Goal: Information Seeking & Learning: Check status

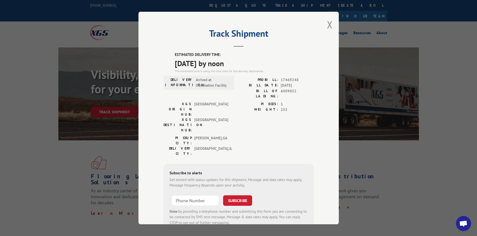
click at [324, 26] on div "Track Shipment ESTIMATED DELIVERY TIME: [DATE] by noon The estimated time is us…" at bounding box center [238, 118] width 200 height 213
drag, startPoint x: 329, startPoint y: 26, endPoint x: 228, endPoint y: 12, distance: 101.3
click at [329, 26] on button "Close modal" at bounding box center [330, 24] width 6 height 13
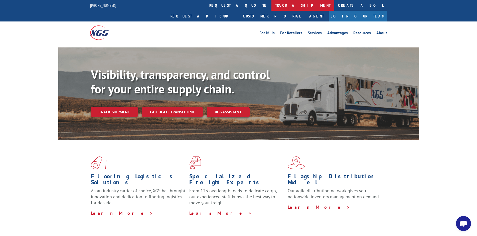
click at [271, 5] on link "track a shipment" at bounding box center [302, 5] width 63 height 11
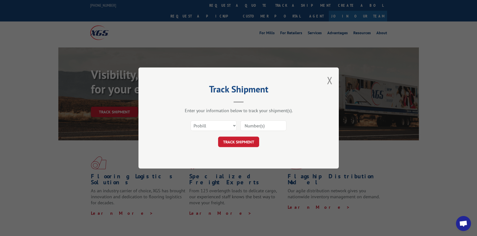
click at [248, 126] on input at bounding box center [263, 126] width 46 height 11
paste input "17228449"
type input "17228449"
click at [232, 141] on button "TRACK SHIPMENT" at bounding box center [238, 142] width 41 height 11
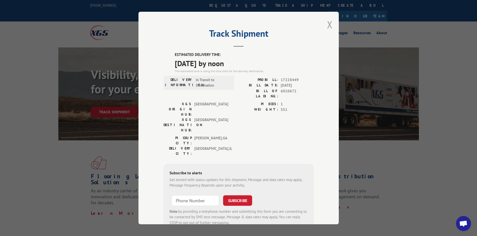
click at [329, 23] on button "Close modal" at bounding box center [330, 24] width 6 height 13
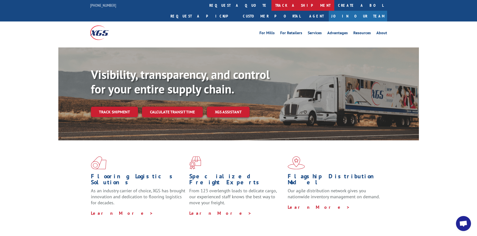
click at [271, 3] on link "track a shipment" at bounding box center [302, 5] width 63 height 11
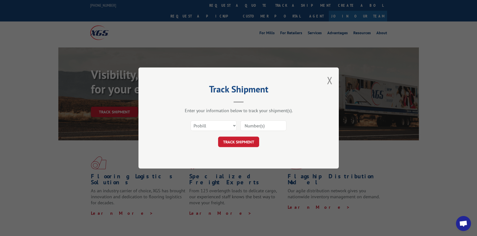
click at [252, 124] on input at bounding box center [263, 126] width 46 height 11
paste input "17469842"
type input "17469842"
click at [235, 141] on button "TRACK SHIPMENT" at bounding box center [238, 142] width 41 height 11
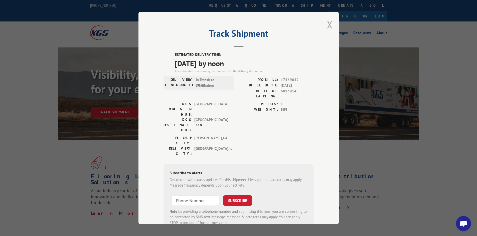
click at [328, 23] on button "Close modal" at bounding box center [330, 24] width 6 height 13
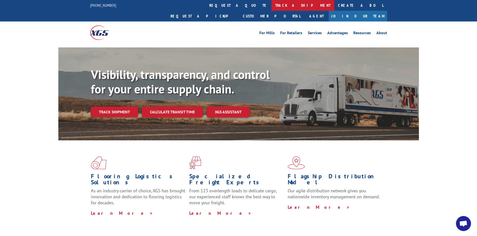
click at [271, 6] on link "track a shipment" at bounding box center [302, 5] width 63 height 11
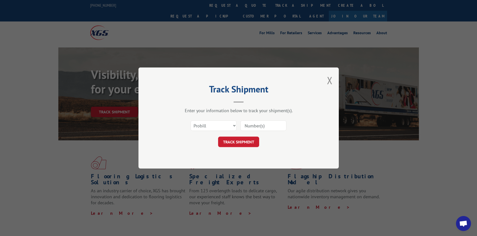
click at [275, 123] on input at bounding box center [263, 126] width 46 height 11
paste input "17469843"
type input "17469843"
click at [244, 139] on button "TRACK SHIPMENT" at bounding box center [238, 142] width 41 height 11
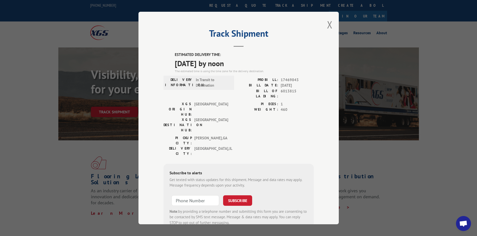
click at [328, 21] on button "Close modal" at bounding box center [330, 24] width 6 height 13
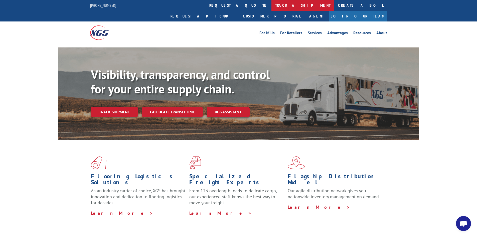
click at [271, 5] on link "track a shipment" at bounding box center [302, 5] width 63 height 11
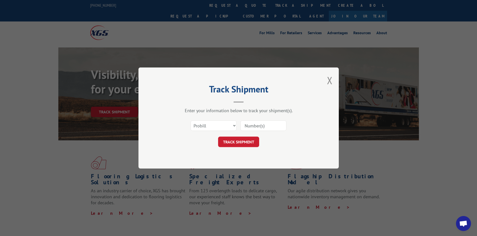
click at [267, 126] on input at bounding box center [263, 126] width 46 height 11
paste input "17470161"
type input "17470161"
click at [236, 140] on button "TRACK SHIPMENT" at bounding box center [238, 142] width 41 height 11
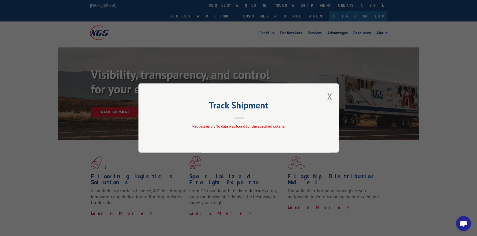
drag, startPoint x: 329, startPoint y: 95, endPoint x: 291, endPoint y: 64, distance: 49.4
click at [328, 95] on button "Close modal" at bounding box center [330, 96] width 6 height 13
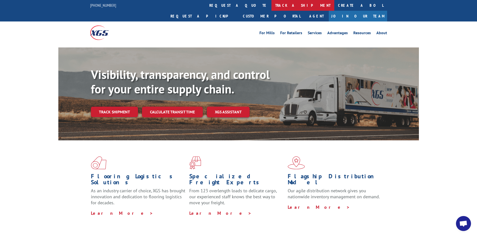
click at [271, 6] on link "track a shipment" at bounding box center [302, 5] width 63 height 11
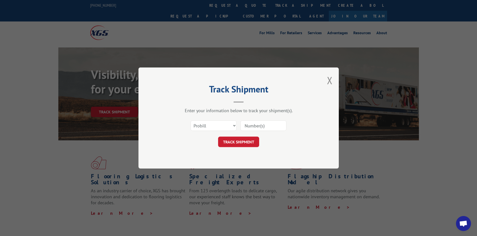
click at [276, 125] on input at bounding box center [263, 126] width 46 height 11
paste input "17228769"
type input "17228769"
click at [237, 140] on button "TRACK SHIPMENT" at bounding box center [238, 142] width 41 height 11
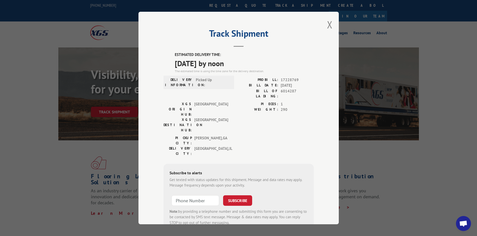
click at [325, 22] on div "Track Shipment ESTIMATED DELIVERY TIME: [DATE] by noon The estimated time is us…" at bounding box center [238, 118] width 200 height 213
drag, startPoint x: 329, startPoint y: 25, endPoint x: 307, endPoint y: 26, distance: 21.8
click at [327, 25] on button "Close modal" at bounding box center [330, 24] width 6 height 13
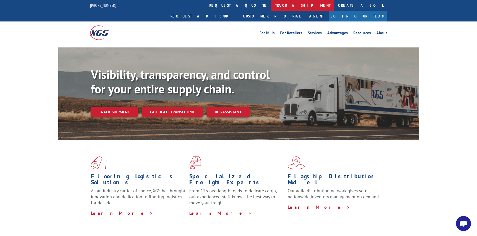
click at [271, 7] on link "track a shipment" at bounding box center [302, 5] width 63 height 11
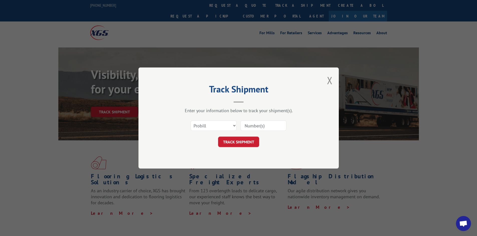
click at [268, 125] on input at bounding box center [263, 126] width 46 height 11
paste input "17470036"
type input "17470036"
click at [242, 142] on button "TRACK SHIPMENT" at bounding box center [238, 142] width 41 height 11
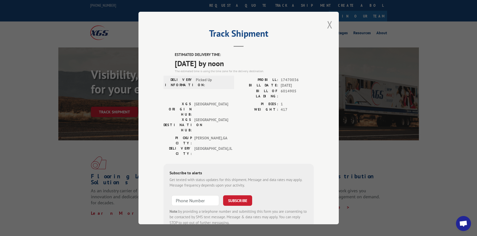
click at [327, 27] on button "Close modal" at bounding box center [330, 24] width 6 height 13
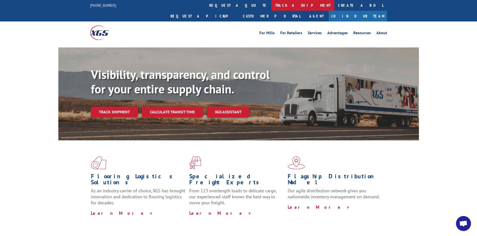
click at [271, 2] on link "track a shipment" at bounding box center [302, 5] width 63 height 11
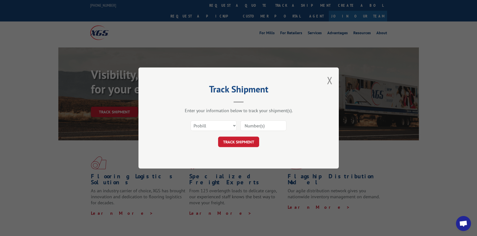
click at [275, 125] on input at bounding box center [263, 126] width 46 height 11
paste input "17516899"
type input "17516899"
click at [242, 139] on button "TRACK SHIPMENT" at bounding box center [238, 142] width 41 height 11
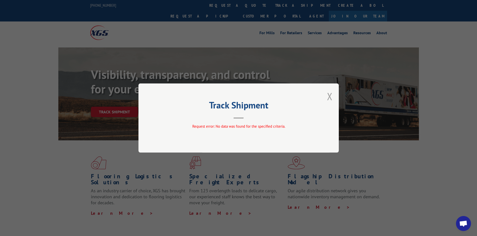
click at [329, 97] on button "Close modal" at bounding box center [330, 96] width 6 height 13
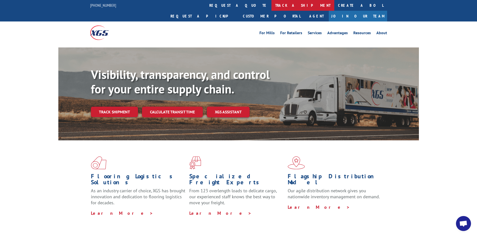
click at [271, 6] on link "track a shipment" at bounding box center [302, 5] width 63 height 11
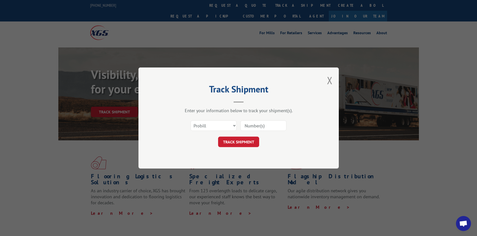
click at [270, 125] on input at bounding box center [263, 126] width 46 height 11
paste input "17228770"
type input "17228770"
click at [232, 145] on button "TRACK SHIPMENT" at bounding box center [238, 142] width 41 height 11
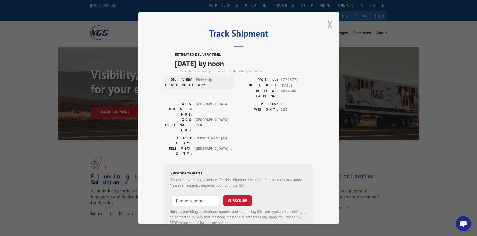
click at [328, 25] on button "Close modal" at bounding box center [330, 24] width 6 height 13
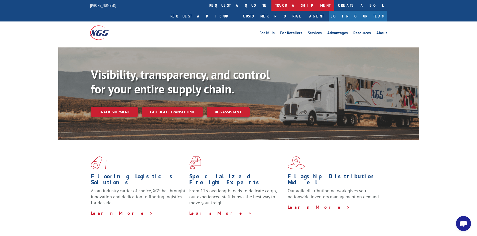
drag, startPoint x: 216, startPoint y: 4, endPoint x: 297, endPoint y: 67, distance: 102.6
click at [271, 4] on link "track a shipment" at bounding box center [302, 5] width 63 height 11
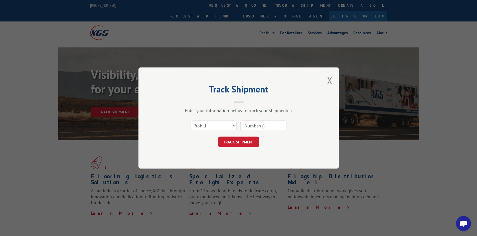
click at [274, 127] on input at bounding box center [263, 126] width 46 height 11
paste input "17521056"
type input "17521056"
click at [246, 140] on button "TRACK SHIPMENT" at bounding box center [238, 142] width 41 height 11
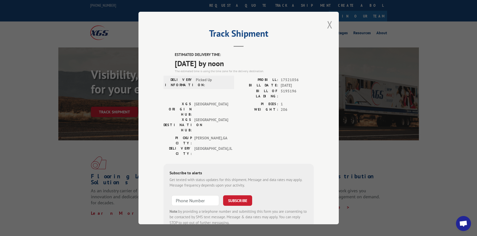
click at [329, 23] on button "Close modal" at bounding box center [330, 24] width 6 height 13
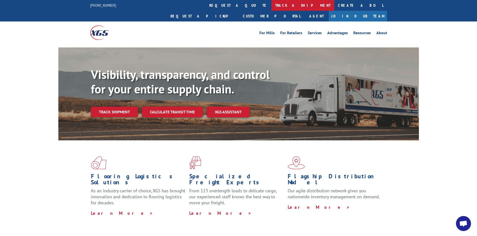
click at [271, 3] on link "track a shipment" at bounding box center [302, 5] width 63 height 11
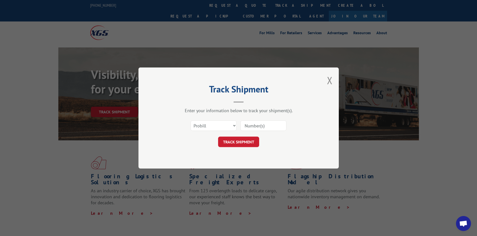
click at [258, 125] on input at bounding box center [263, 126] width 46 height 11
paste input "17470161"
type input "17470161"
click at [239, 145] on button "TRACK SHIPMENT" at bounding box center [238, 142] width 41 height 11
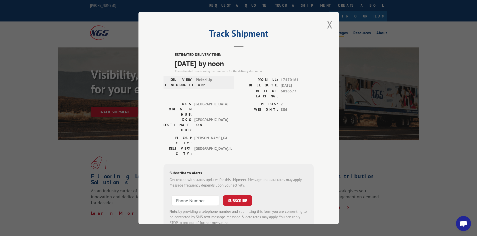
click at [328, 25] on button "Close modal" at bounding box center [330, 24] width 6 height 13
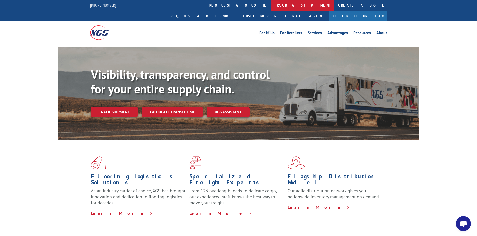
click at [271, 8] on link "track a shipment" at bounding box center [302, 5] width 63 height 11
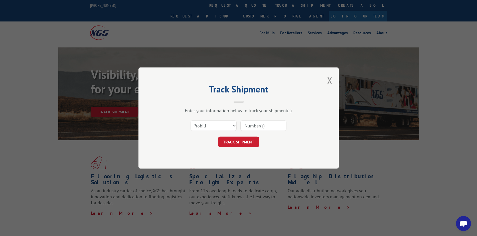
click at [275, 128] on input at bounding box center [263, 126] width 46 height 11
type input "17516899"
click button "TRACK SHIPMENT" at bounding box center [238, 142] width 41 height 11
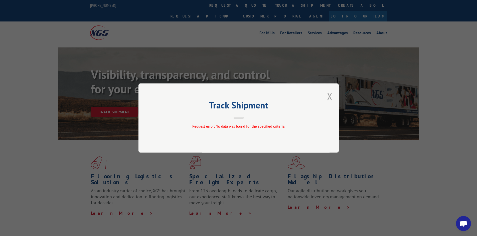
click at [332, 95] on button "Close modal" at bounding box center [330, 96] width 6 height 13
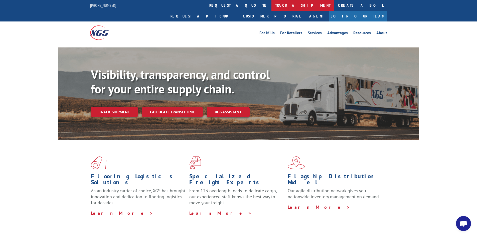
click at [271, 7] on link "track a shipment" at bounding box center [302, 5] width 63 height 11
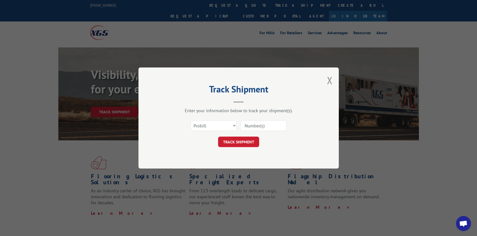
click at [269, 125] on input at bounding box center [263, 126] width 46 height 11
type input "17516899"
click at [218, 137] on button "TRACK SHIPMENT" at bounding box center [238, 142] width 41 height 11
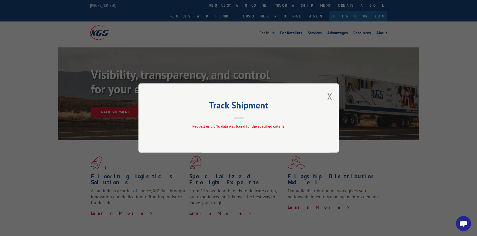
click at [326, 96] on div "Track Shipment Request error: No data was found for the specified criteria." at bounding box center [238, 118] width 200 height 69
click at [330, 96] on button "Close modal" at bounding box center [330, 96] width 6 height 13
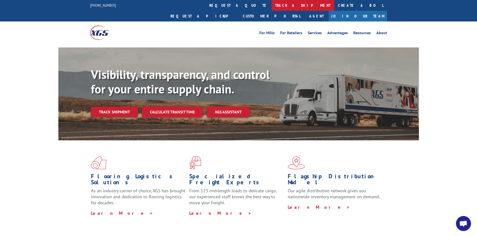
click at [271, 6] on link "track a shipment" at bounding box center [302, 5] width 63 height 11
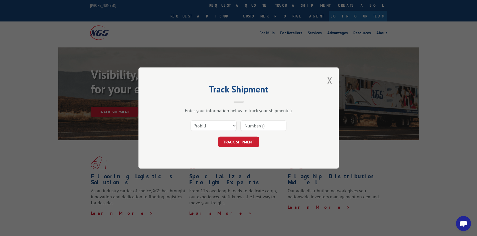
click at [281, 124] on input at bounding box center [263, 126] width 46 height 11
paste input "17516899"
type input "17516899"
click at [242, 139] on button "TRACK SHIPMENT" at bounding box center [238, 142] width 41 height 11
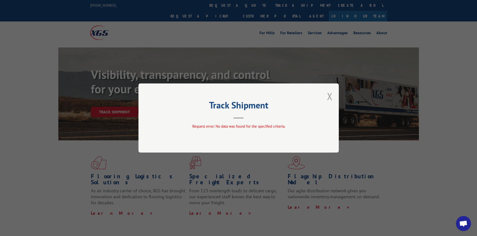
click at [329, 94] on button "Close modal" at bounding box center [330, 96] width 6 height 13
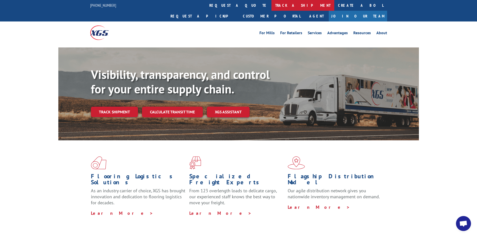
click at [271, 5] on link "track a shipment" at bounding box center [302, 5] width 63 height 11
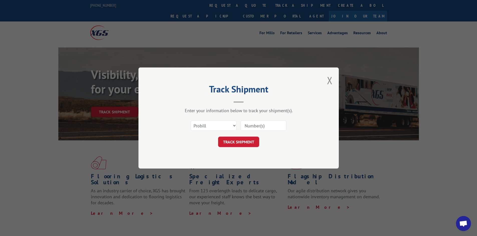
click at [251, 127] on input at bounding box center [263, 126] width 46 height 11
paste input "17516899"
type input "17516899"
click at [236, 140] on button "TRACK SHIPMENT" at bounding box center [238, 142] width 41 height 11
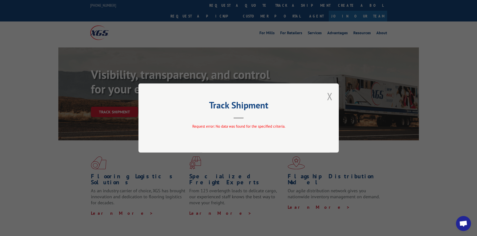
click at [328, 96] on button "Close modal" at bounding box center [330, 96] width 6 height 13
